Goal: Information Seeking & Learning: Learn about a topic

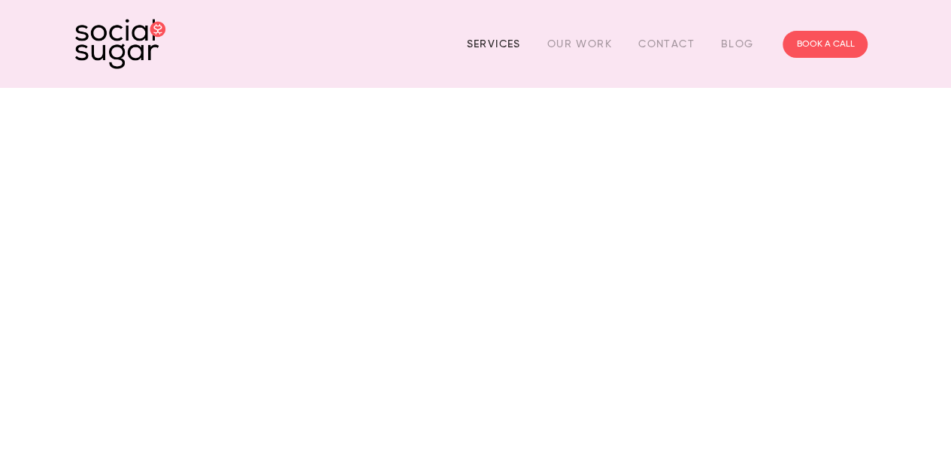
click at [501, 38] on link "Services" at bounding box center [493, 43] width 54 height 23
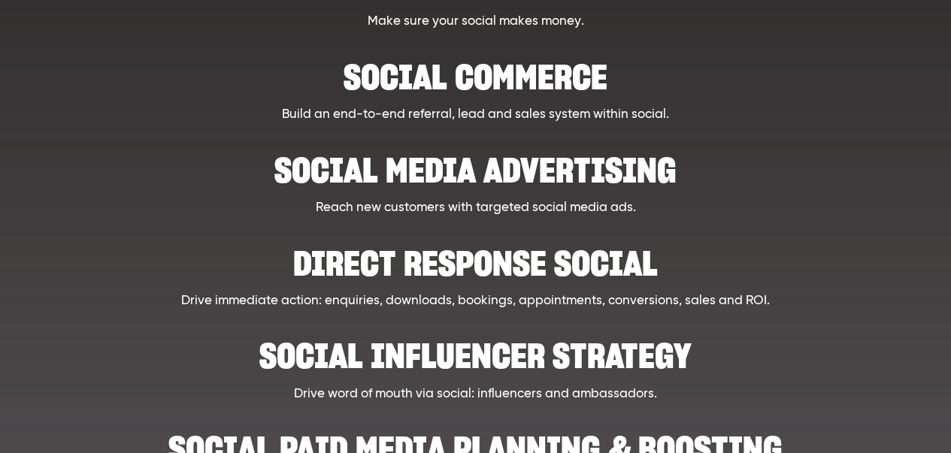
scroll to position [338, 0]
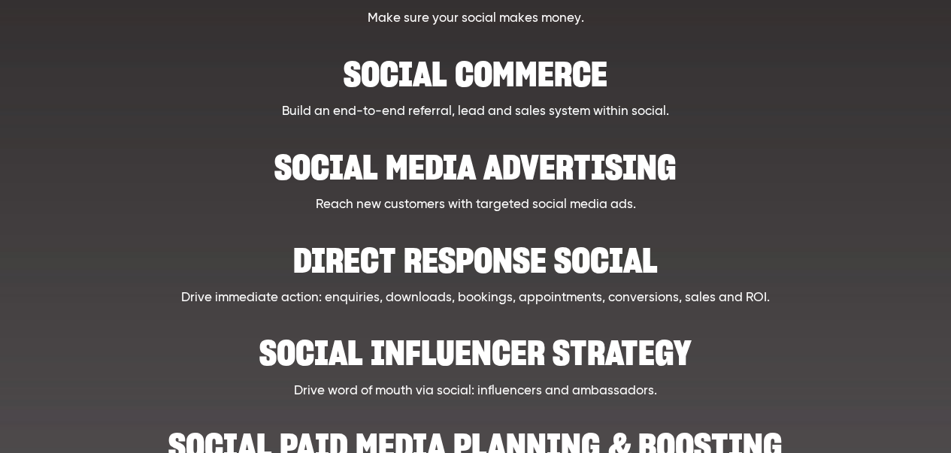
click at [456, 180] on h2 "Social Media Advertising" at bounding box center [475, 160] width 690 height 46
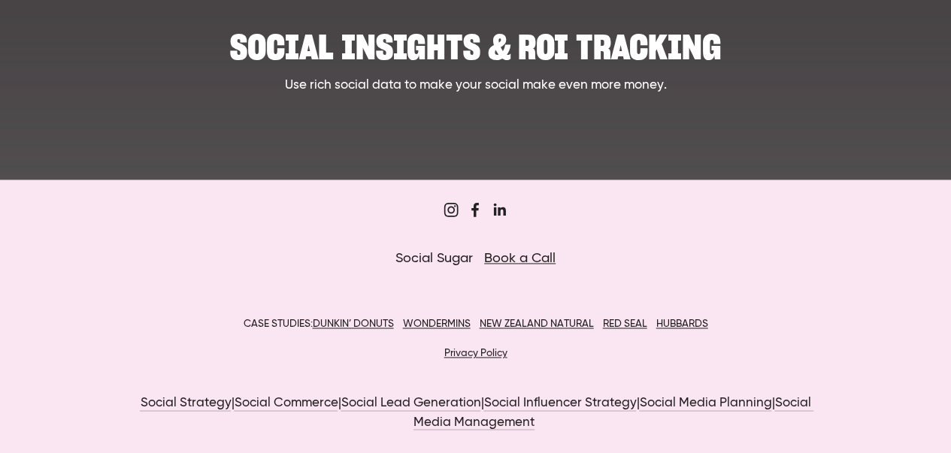
scroll to position [1016, 0]
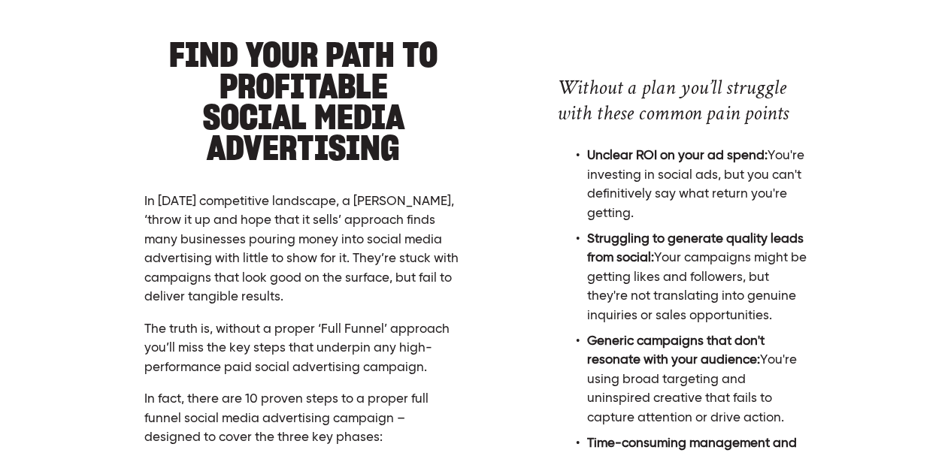
scroll to position [562, 0]
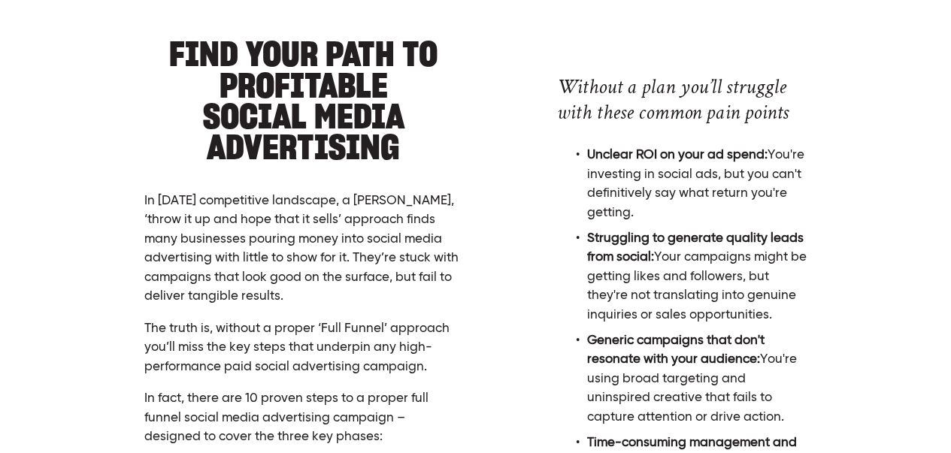
click at [588, 154] on strong "Unclear ROI on your ad spend:" at bounding box center [677, 155] width 180 height 13
drag, startPoint x: 588, startPoint y: 154, endPoint x: 763, endPoint y: 161, distance: 175.3
click at [763, 161] on strong "Unclear ROI on your ad spend:" at bounding box center [677, 155] width 180 height 13
copy strong "Unclear ROI on your ad spend"
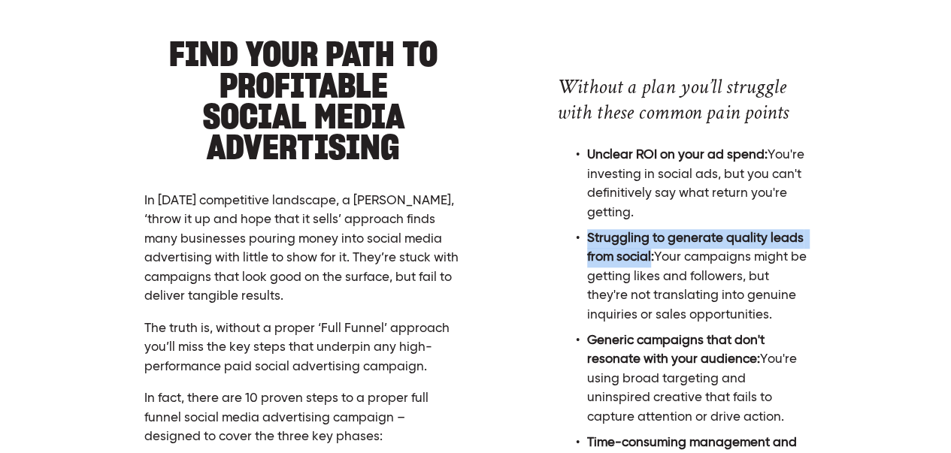
drag, startPoint x: 589, startPoint y: 238, endPoint x: 652, endPoint y: 256, distance: 65.7
click at [652, 256] on strong "Struggling to generate quality leads from social:" at bounding box center [697, 248] width 220 height 32
copy strong "Struggling to generate quality leads from social"
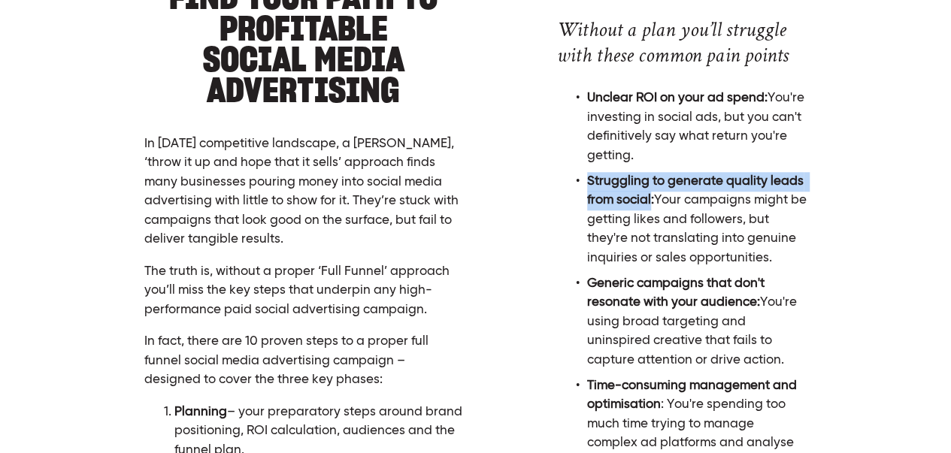
scroll to position [622, 0]
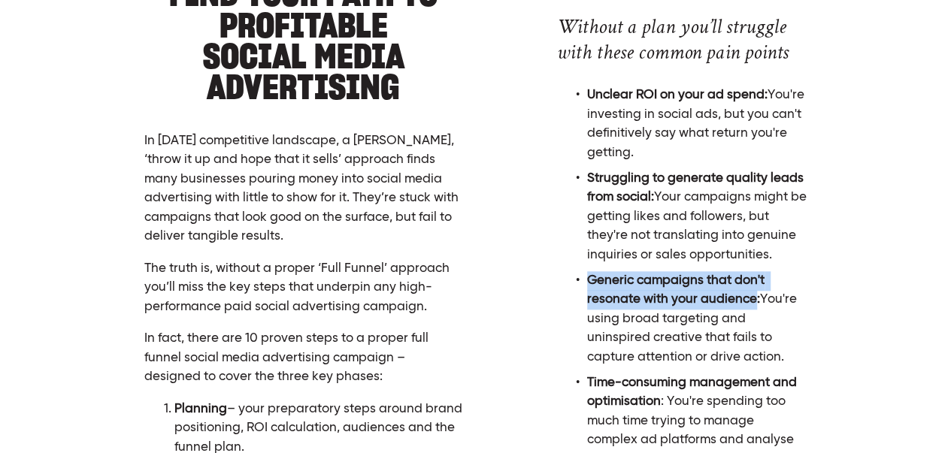
drag, startPoint x: 587, startPoint y: 281, endPoint x: 753, endPoint y: 303, distance: 167.6
click at [753, 303] on strong "Generic campaigns that don't resonate with your audience:" at bounding box center [677, 290] width 180 height 32
copy strong "Generic campaigns that don't resonate with your audience"
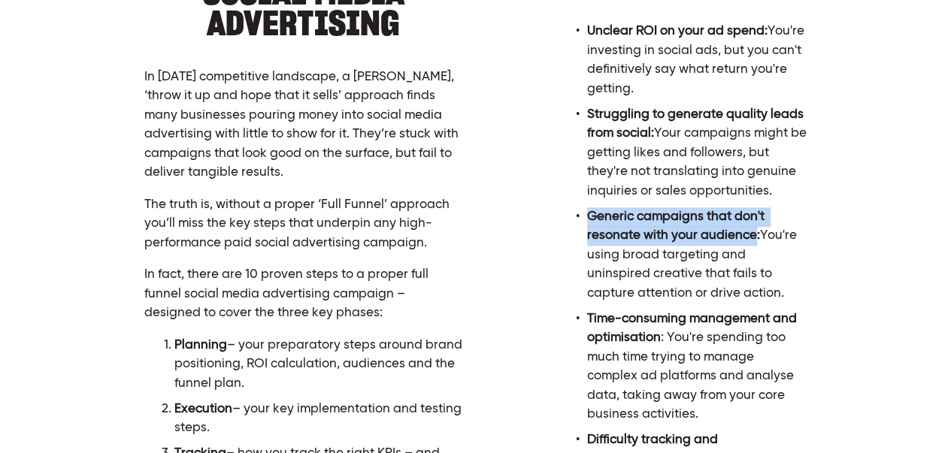
scroll to position [690, 0]
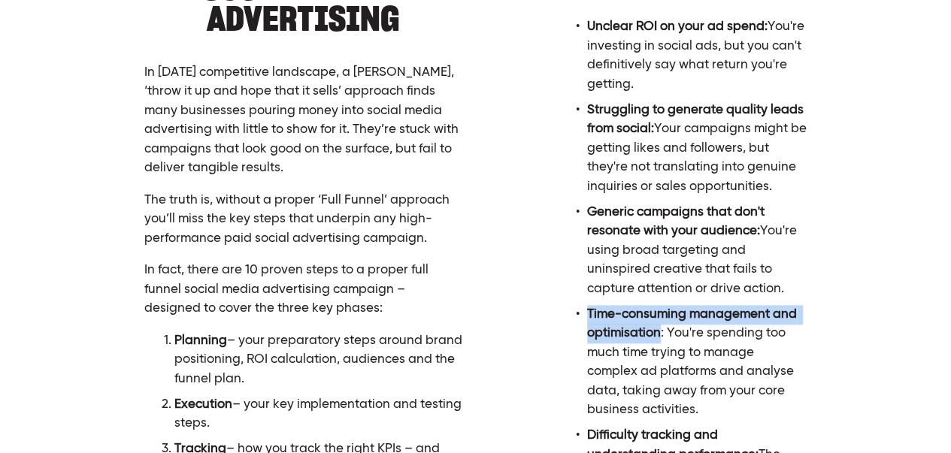
drag, startPoint x: 589, startPoint y: 314, endPoint x: 660, endPoint y: 333, distance: 73.3
click at [660, 333] on p "Time-consuming management and optimisation : You're spending too much time tryi…" at bounding box center [697, 362] width 220 height 115
copy strong "Time-consuming management and optimisation"
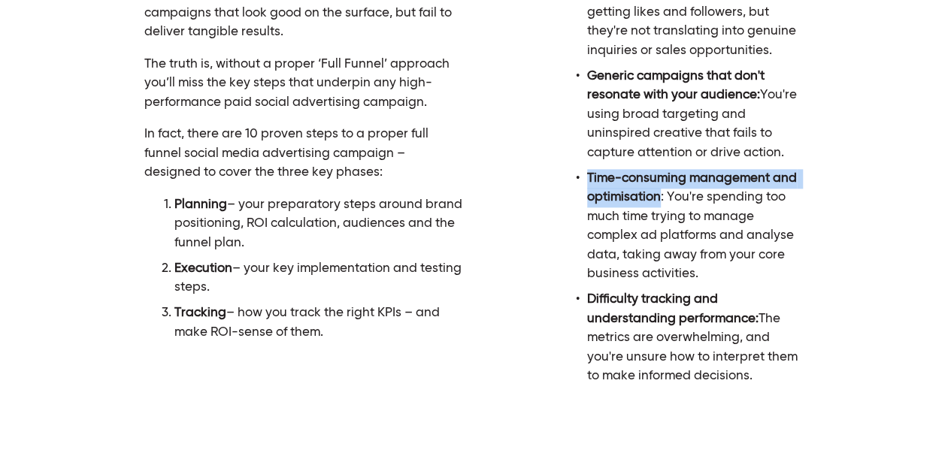
scroll to position [829, 0]
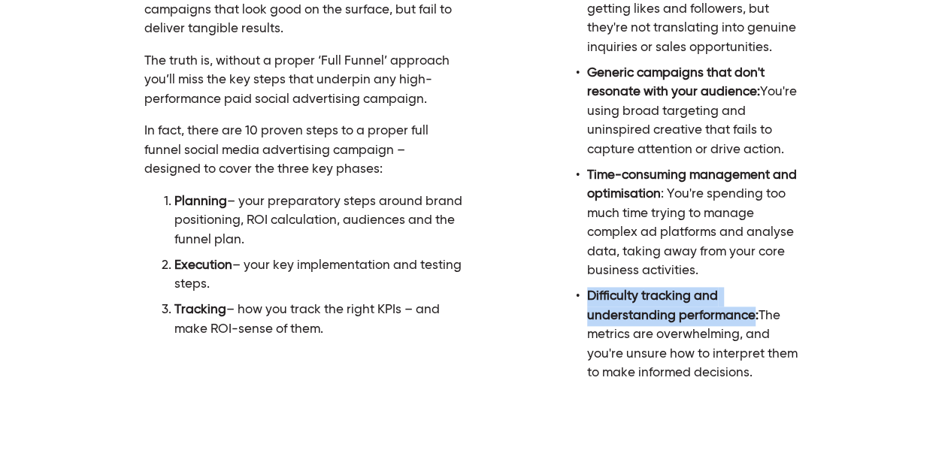
drag, startPoint x: 589, startPoint y: 295, endPoint x: 664, endPoint y: 318, distance: 78.5
click at [664, 318] on strong "Difficulty tracking and understanding performance:" at bounding box center [672, 306] width 171 height 32
copy strong "Difficulty tracking and understanding performance"
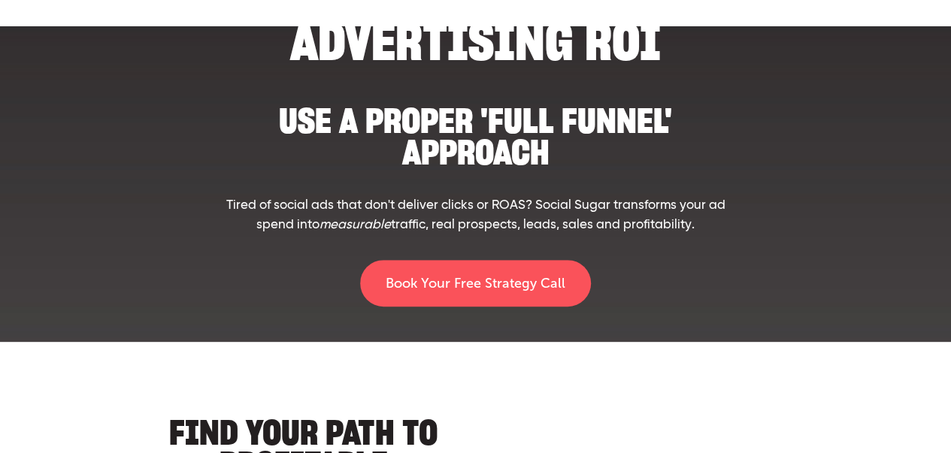
scroll to position [0, 0]
